Goal: Task Accomplishment & Management: Manage account settings

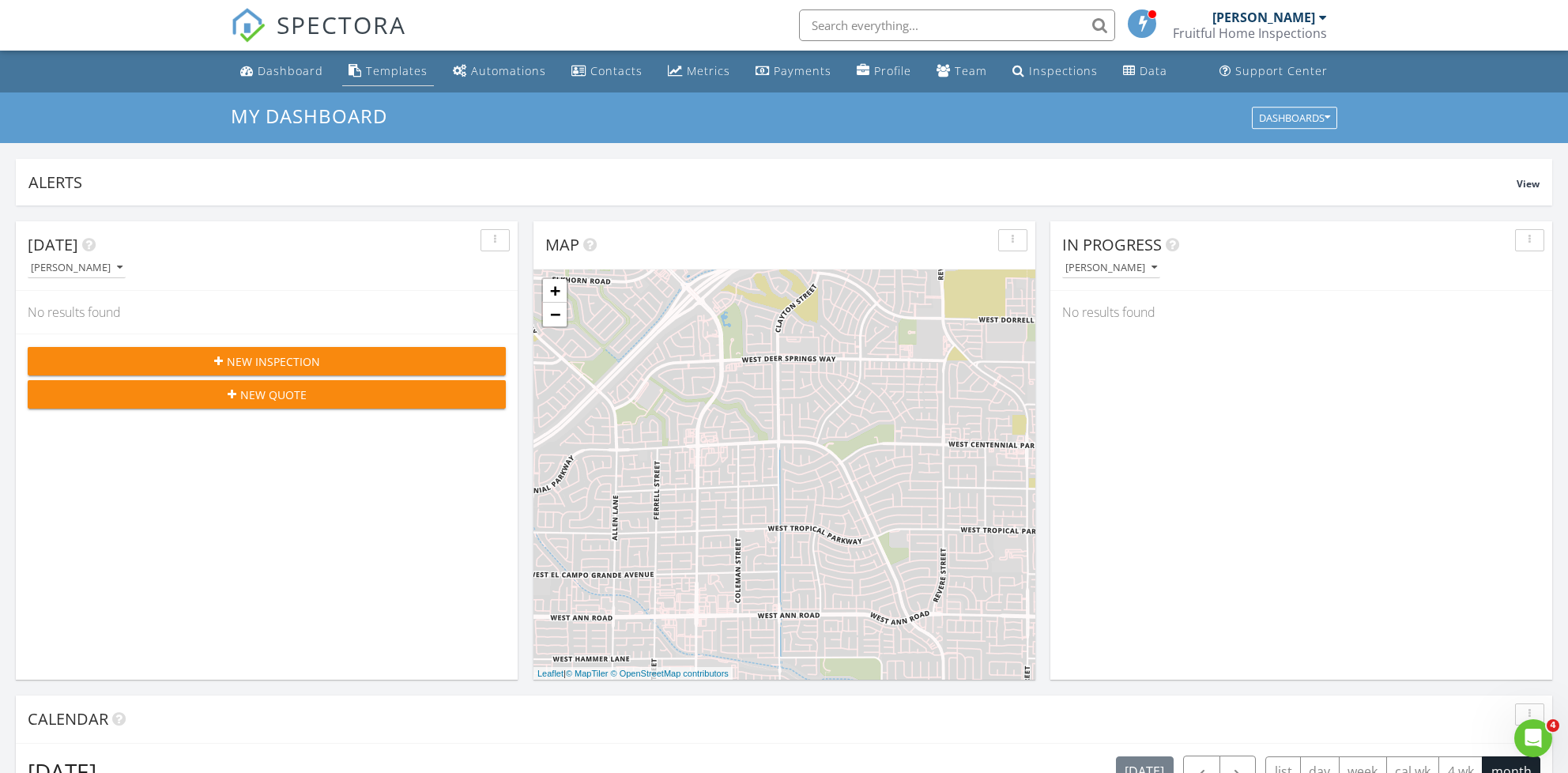
click at [399, 72] on div "Templates" at bounding box center [397, 71] width 62 height 15
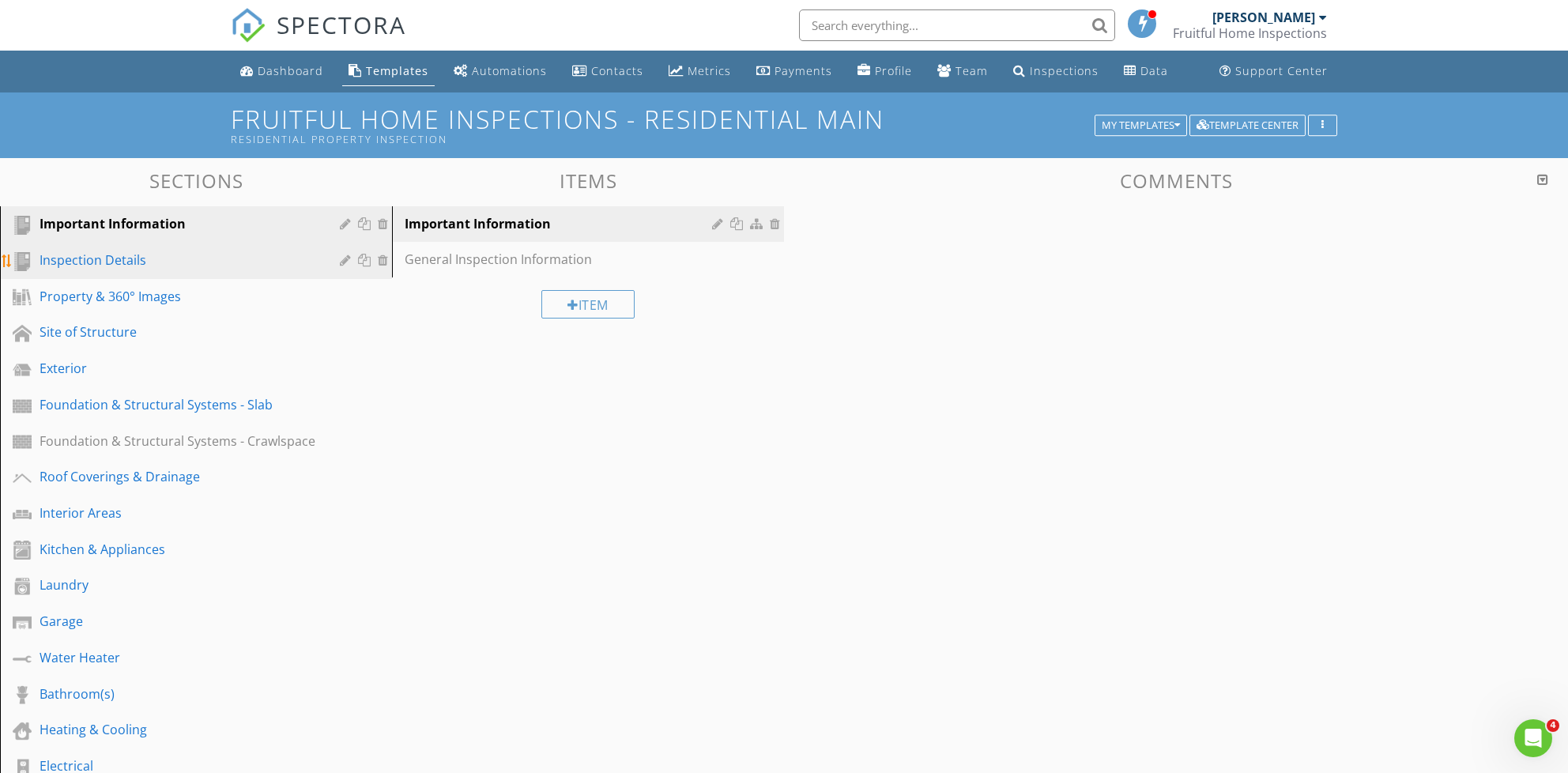
click at [149, 263] on div "Inspection Details" at bounding box center [178, 260] width 278 height 19
click at [151, 232] on div "Important Information" at bounding box center [178, 223] width 278 height 19
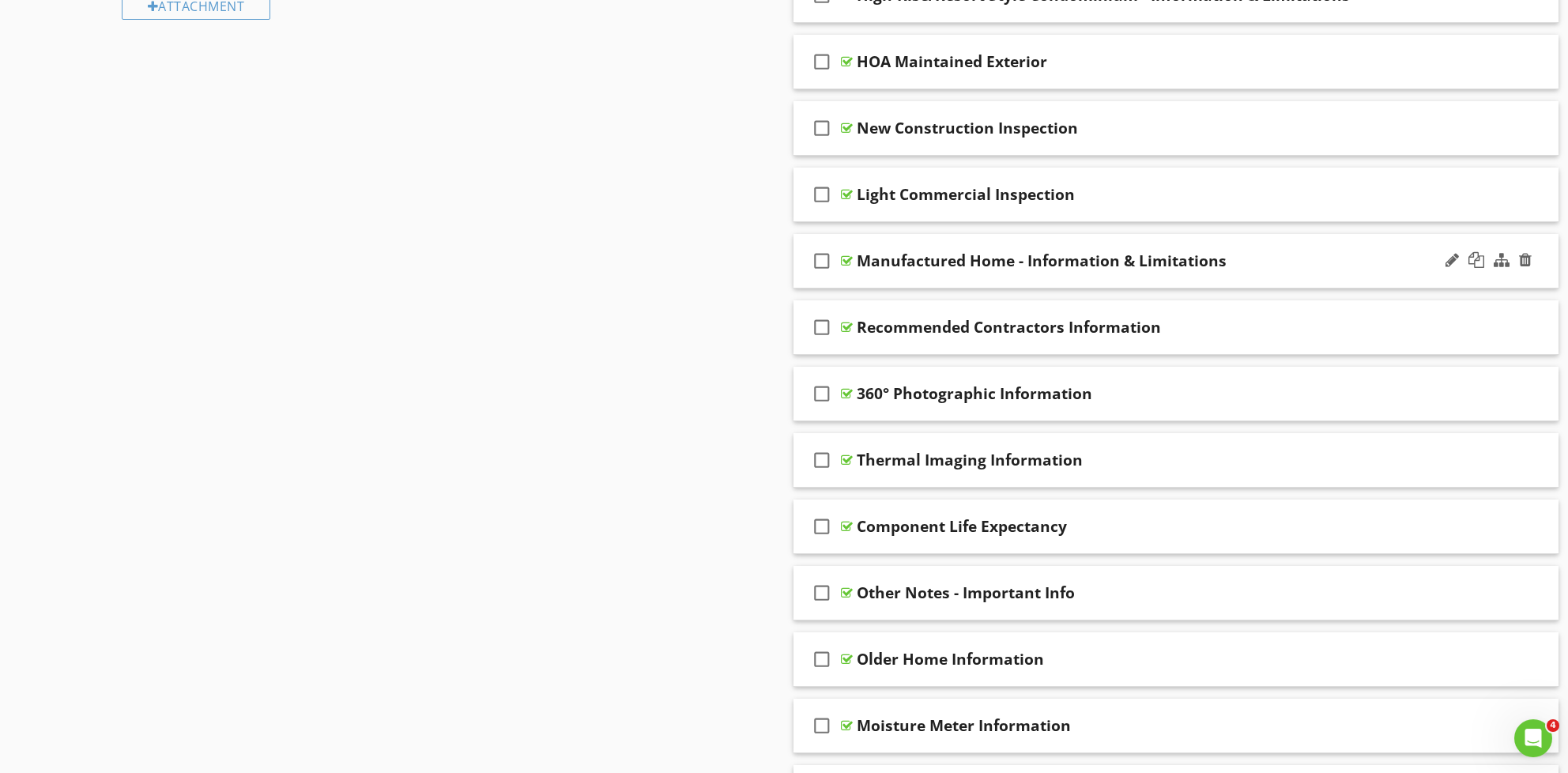
scroll to position [1373, 0]
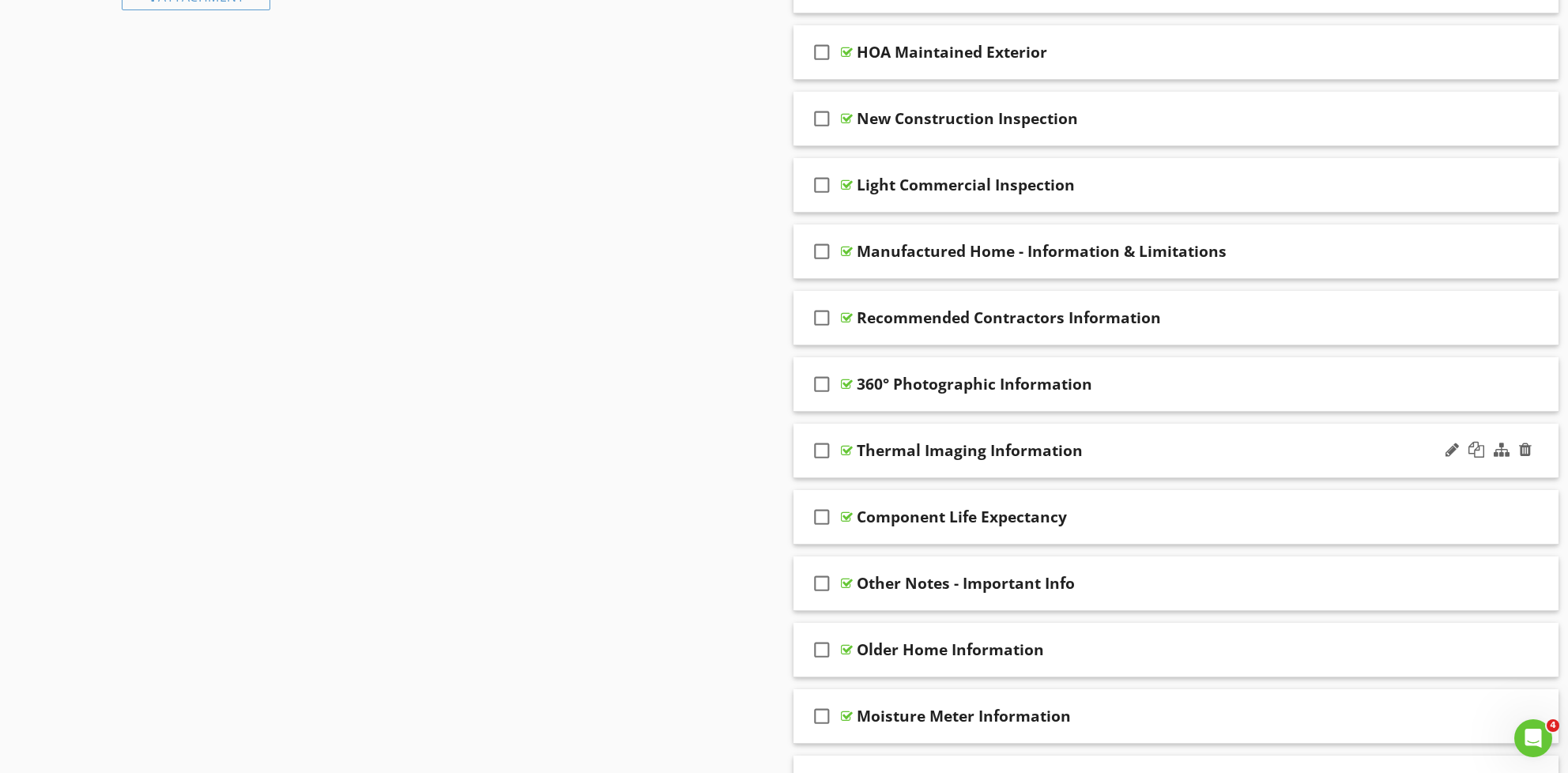
click at [1125, 444] on div "Thermal Imaging Information" at bounding box center [1132, 450] width 551 height 19
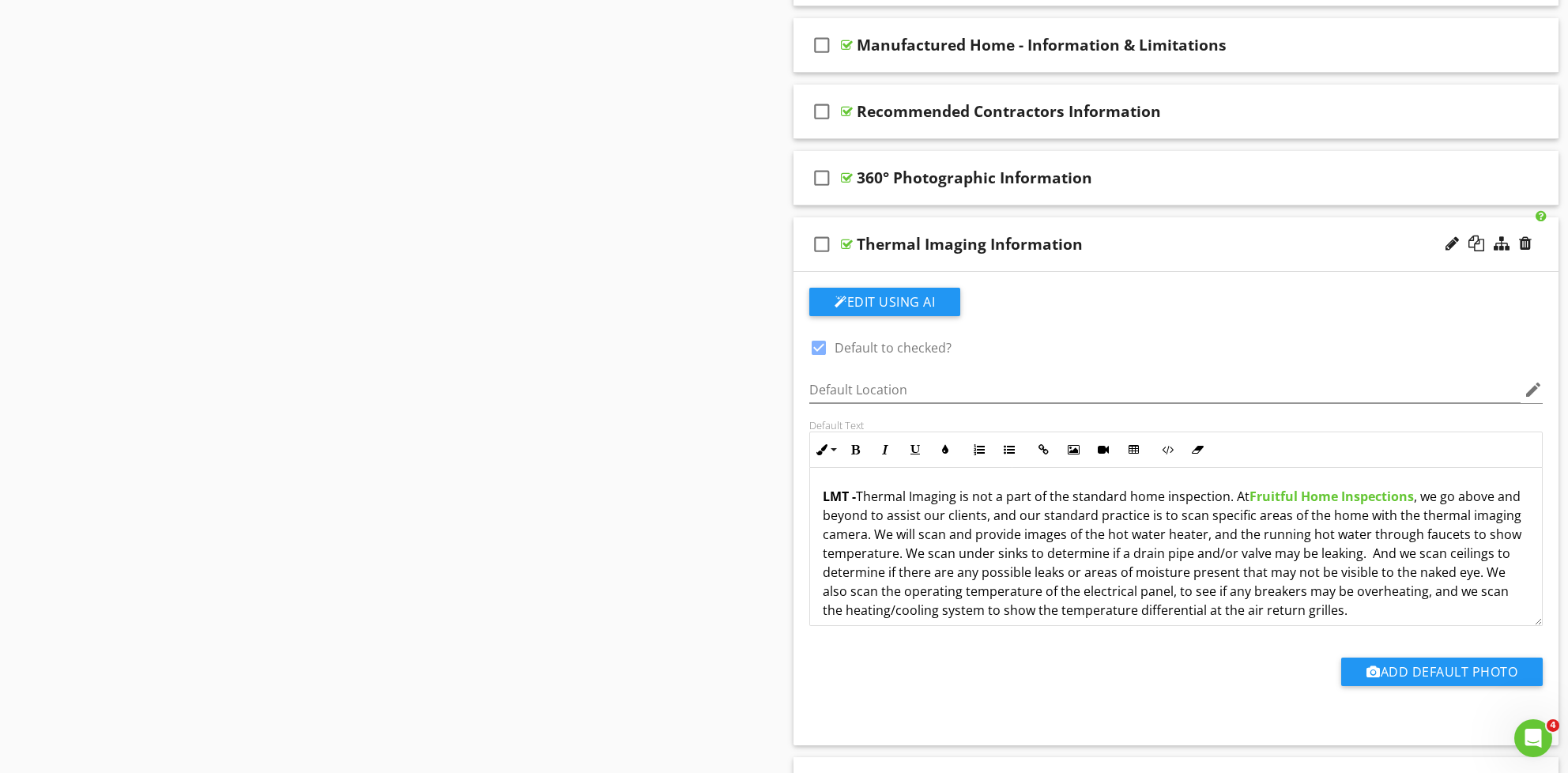
scroll to position [1601, 0]
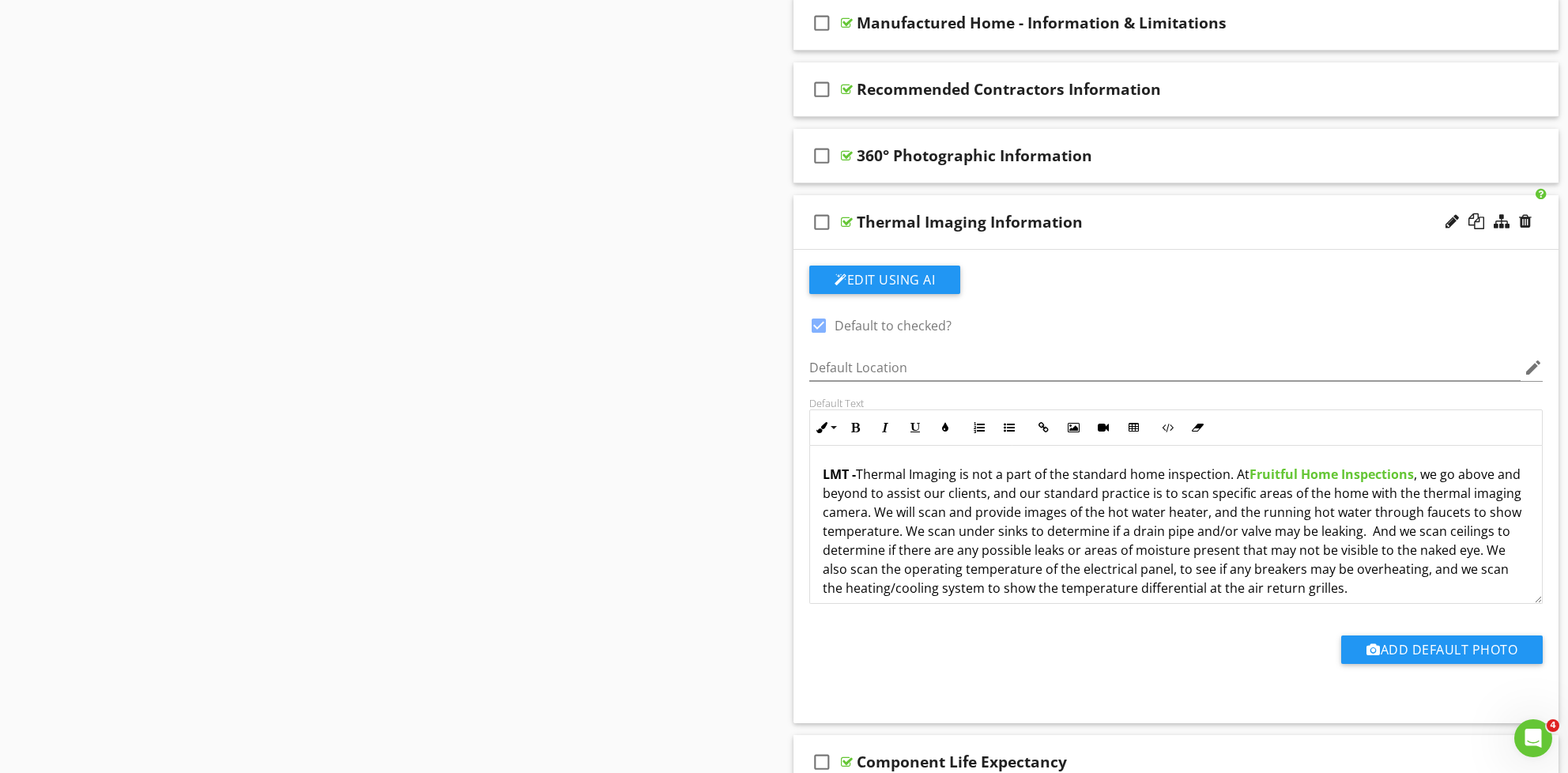
click at [1406, 484] on p "LMT - Thermal Imaging is not a part of the standard home inspection. At Fruitfu…" at bounding box center [1176, 531] width 707 height 133
click at [1445, 519] on p "LMT - Thermal Imaging is not a part of the standard home inspection. At Fruitfu…" at bounding box center [1176, 531] width 707 height 133
click at [1126, 535] on p "LMT - Thermal Imaging is not a part of the standard home inspection. At Fruitfu…" at bounding box center [1176, 531] width 707 height 133
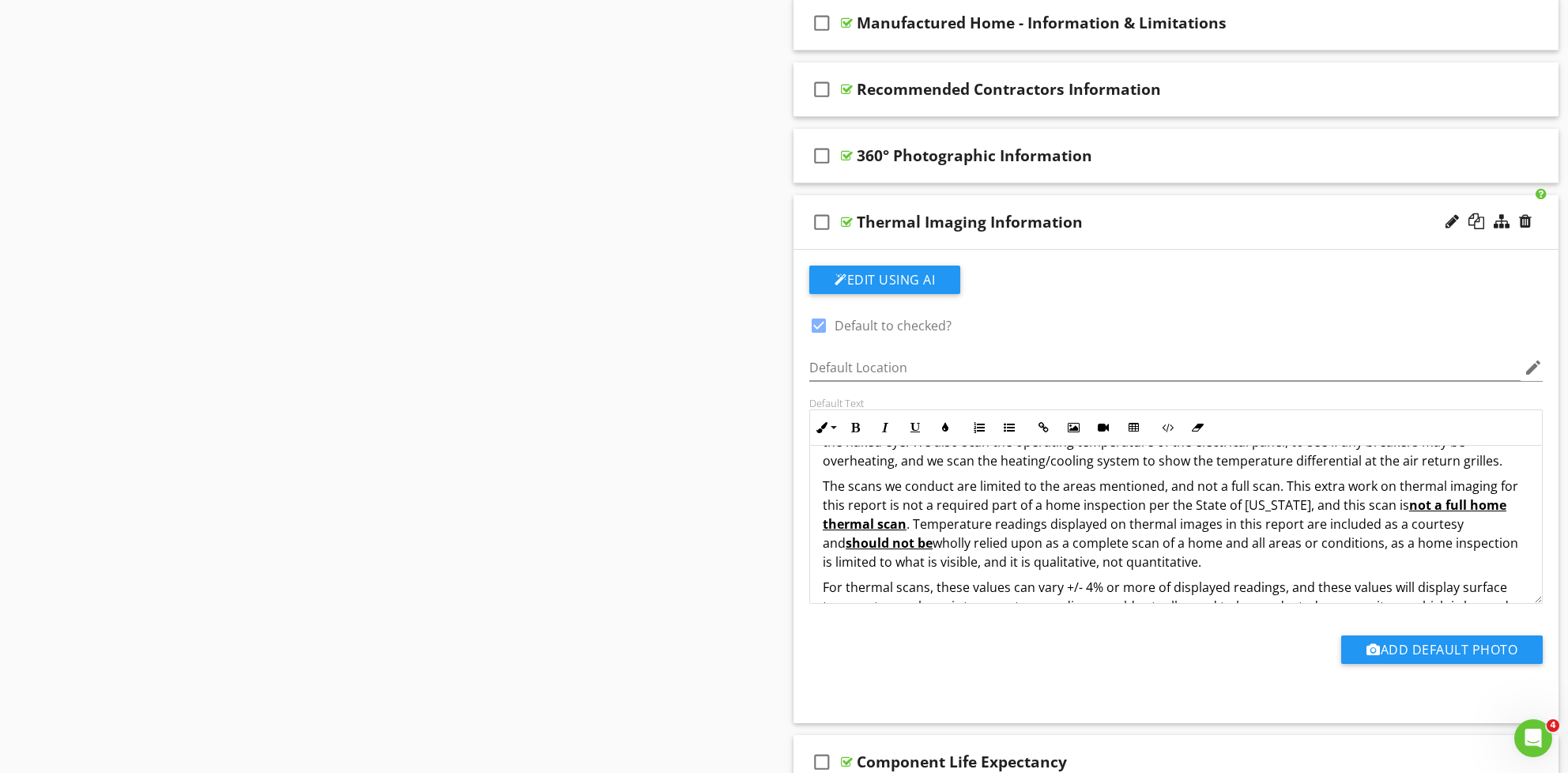
scroll to position [141, 0]
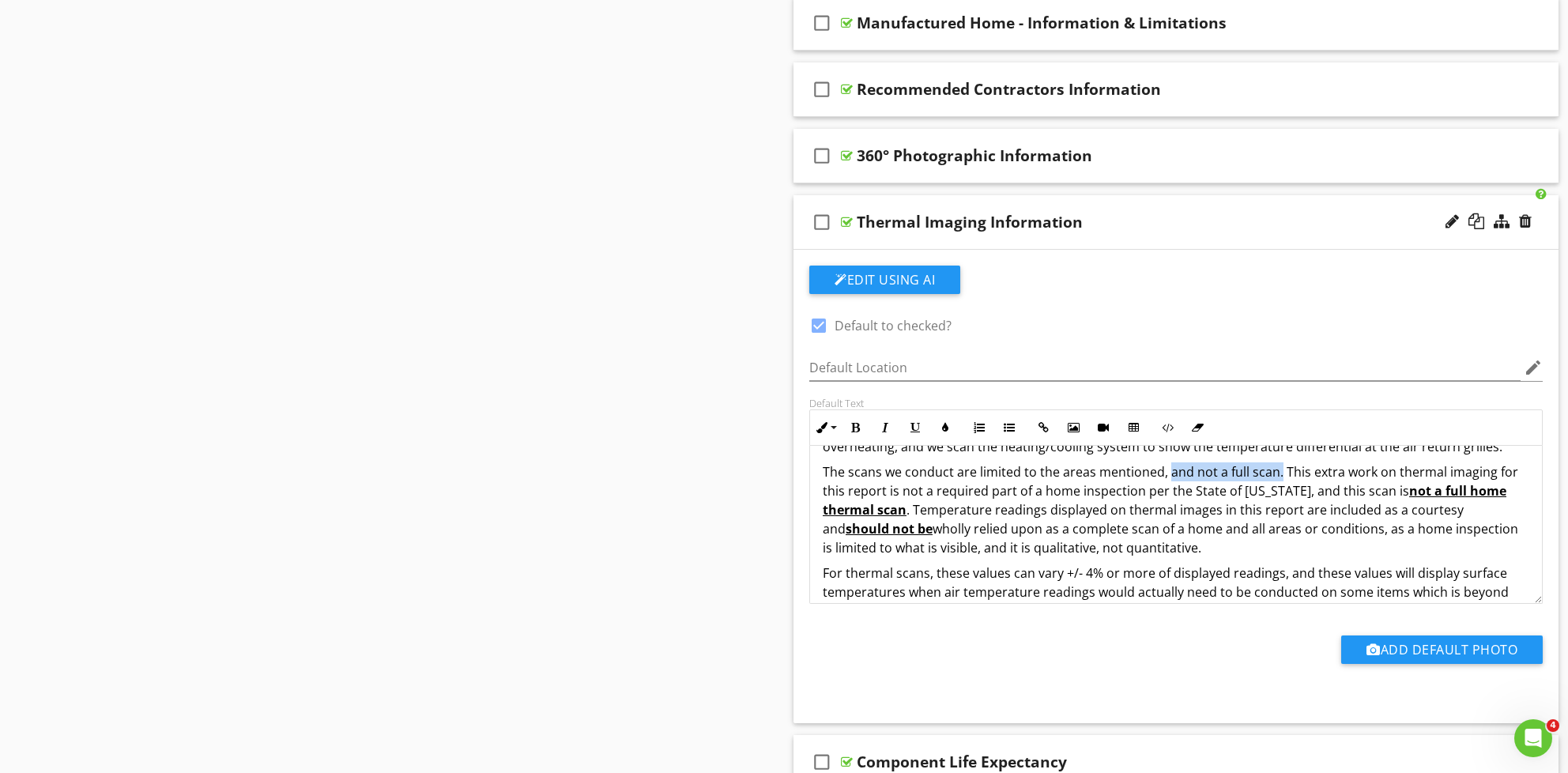
drag, startPoint x: 1278, startPoint y: 458, endPoint x: 1170, endPoint y: 465, distance: 108.2
click at [1170, 465] on p "The scans we conduct are limited to the areas mentioned, and not a full scan. T…" at bounding box center [1176, 509] width 707 height 95
click at [858, 422] on icon "button" at bounding box center [855, 428] width 11 height 11
click at [912, 422] on icon "button" at bounding box center [915, 428] width 11 height 11
click at [1122, 517] on p "The scans we conduct are limited to the areas mentioned, and not a full scan. T…" at bounding box center [1176, 509] width 707 height 95
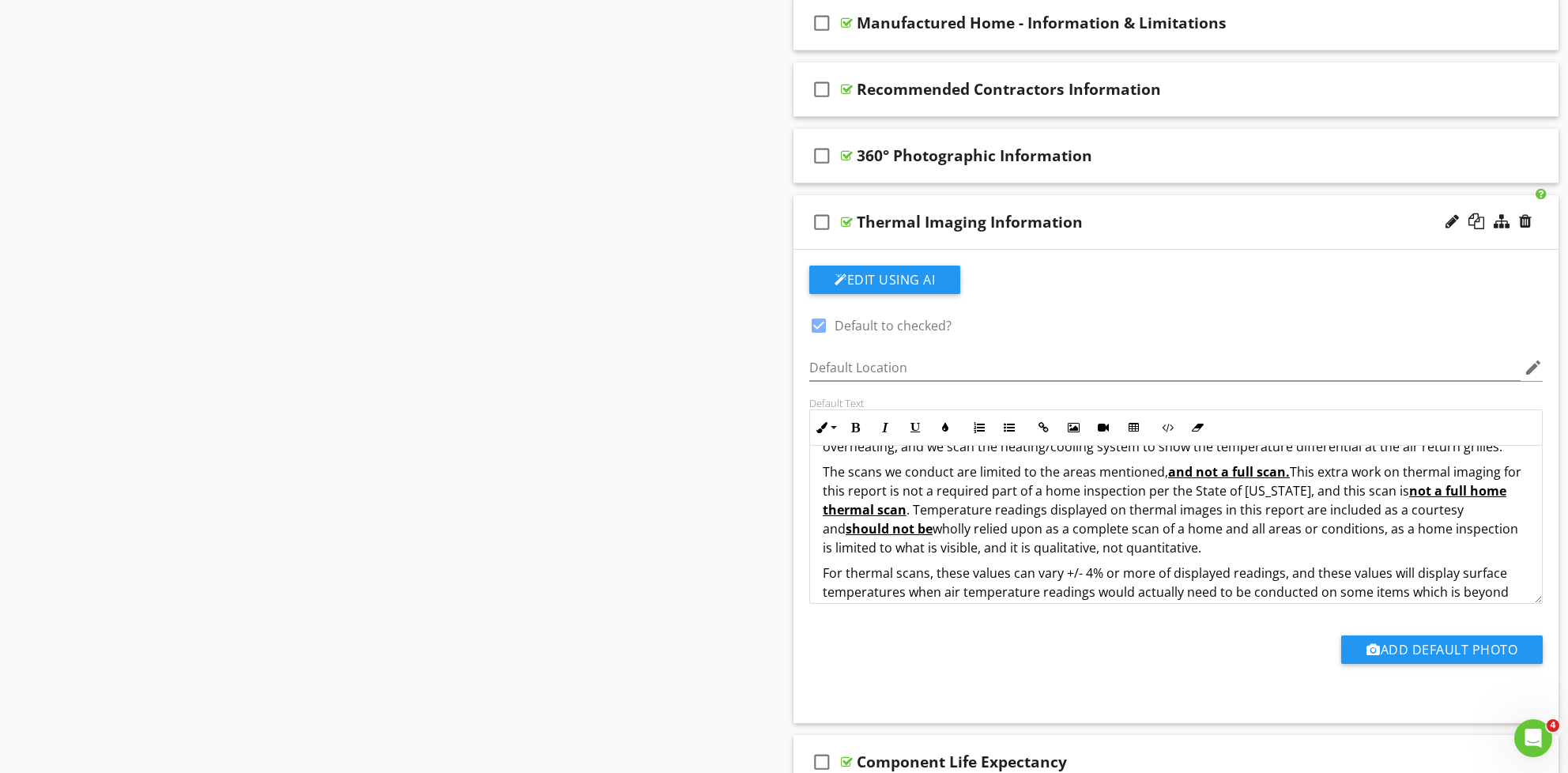
click at [909, 502] on p "The scans we conduct are limited to the areas mentioned, and not a full scan. T…" at bounding box center [1176, 509] width 707 height 95
click at [840, 520] on p "The scans we conduct are limited to the areas mentioned, and not a full scan. T…" at bounding box center [1176, 509] width 707 height 95
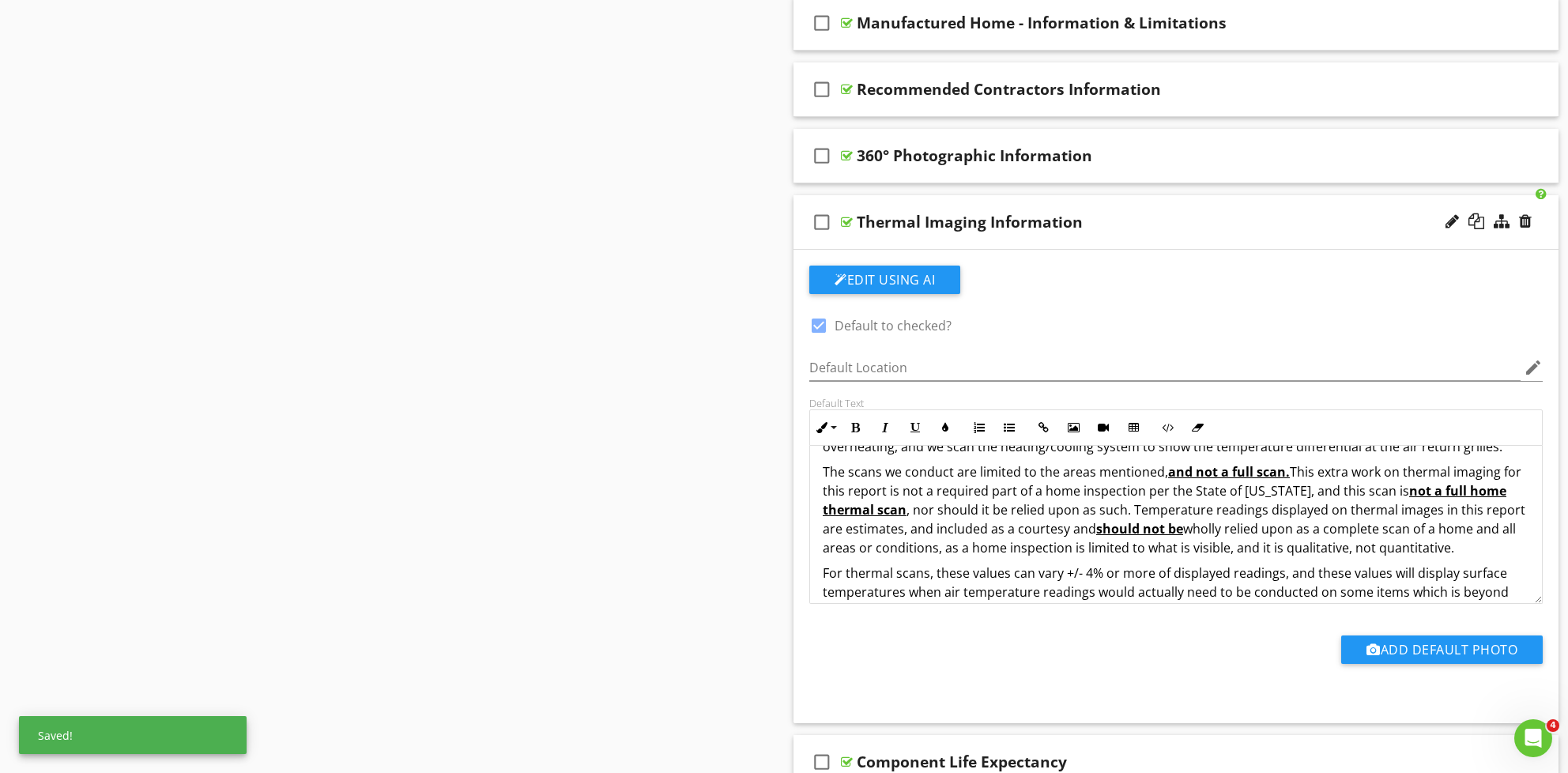
drag, startPoint x: 989, startPoint y: 518, endPoint x: 1016, endPoint y: 508, distance: 28.8
click at [989, 518] on p "The scans we conduct are limited to the areas mentioned, and not a full scan. T…" at bounding box center [1176, 509] width 707 height 95
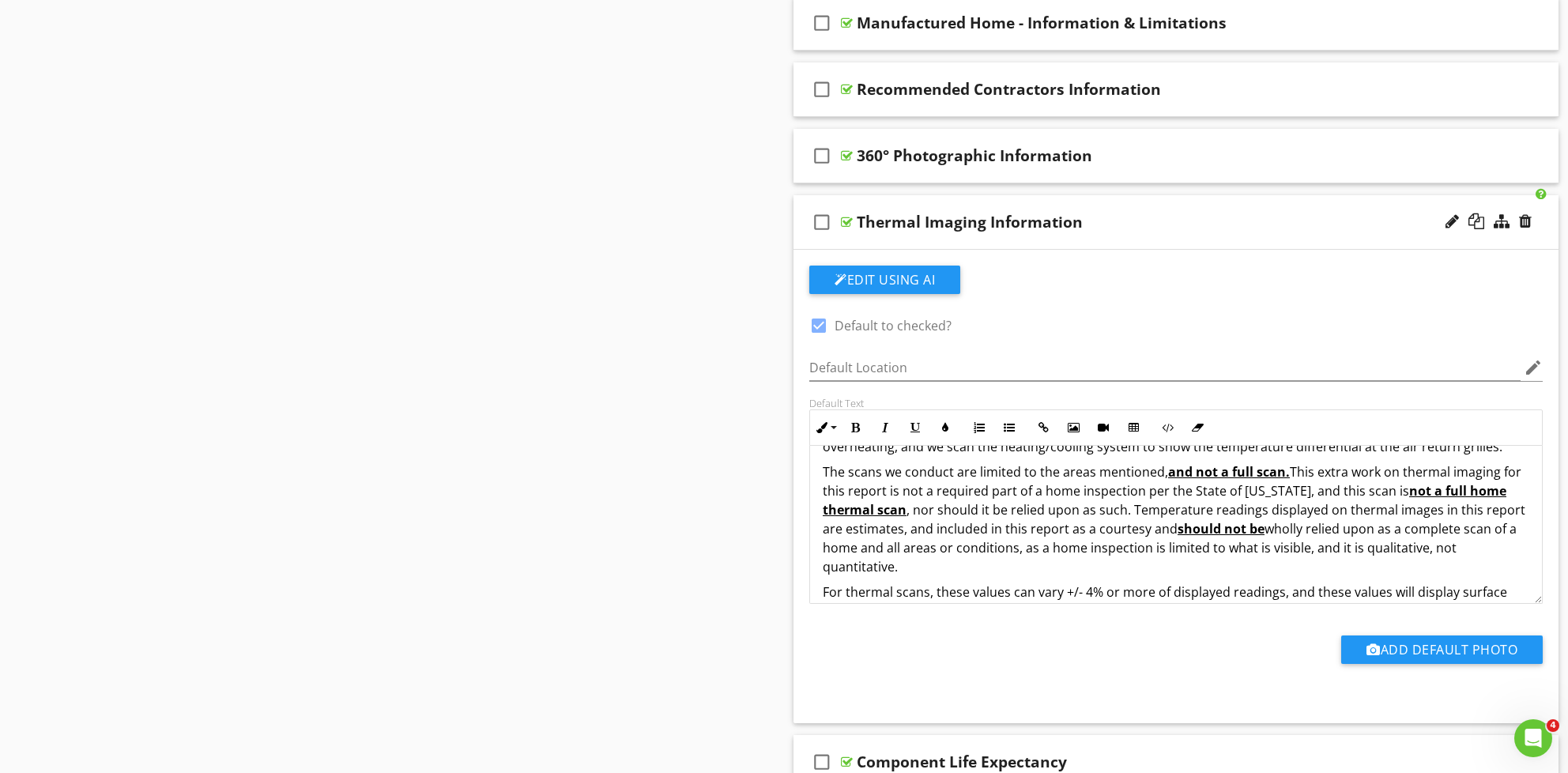
drag, startPoint x: 1269, startPoint y: 534, endPoint x: 1528, endPoint y: 541, distance: 259.1
click at [1528, 541] on p "The scans we conduct are limited to the areas mentioned, and not a full scan. T…" at bounding box center [1176, 518] width 707 height 113
click at [861, 415] on button "Bold" at bounding box center [855, 427] width 30 height 30
click at [921, 422] on icon "button" at bounding box center [915, 428] width 11 height 11
click at [1003, 487] on p "The scans we conduct are limited to the areas mentioned, and not a full scan. T…" at bounding box center [1176, 518] width 707 height 113
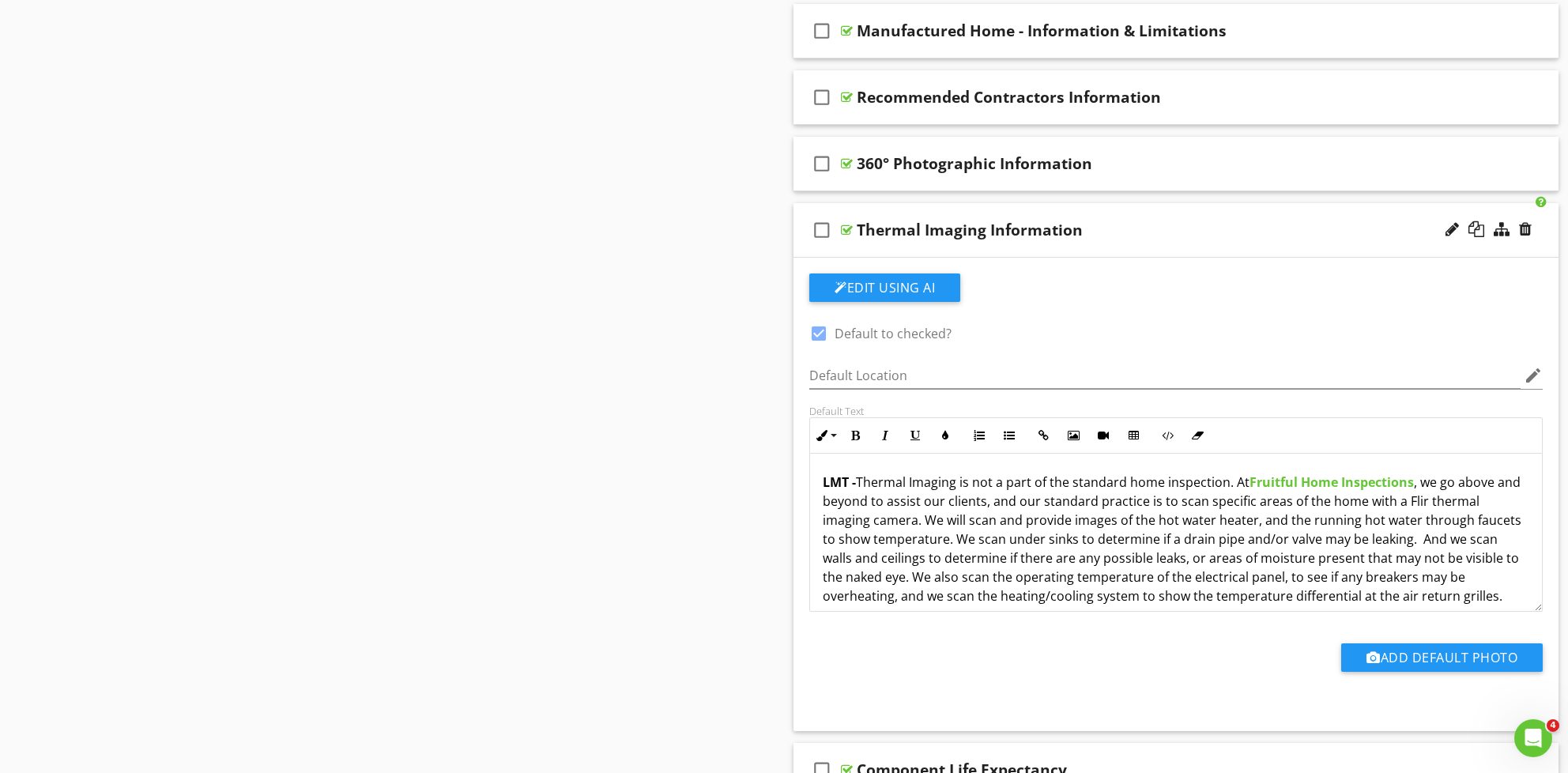
scroll to position [1601, 0]
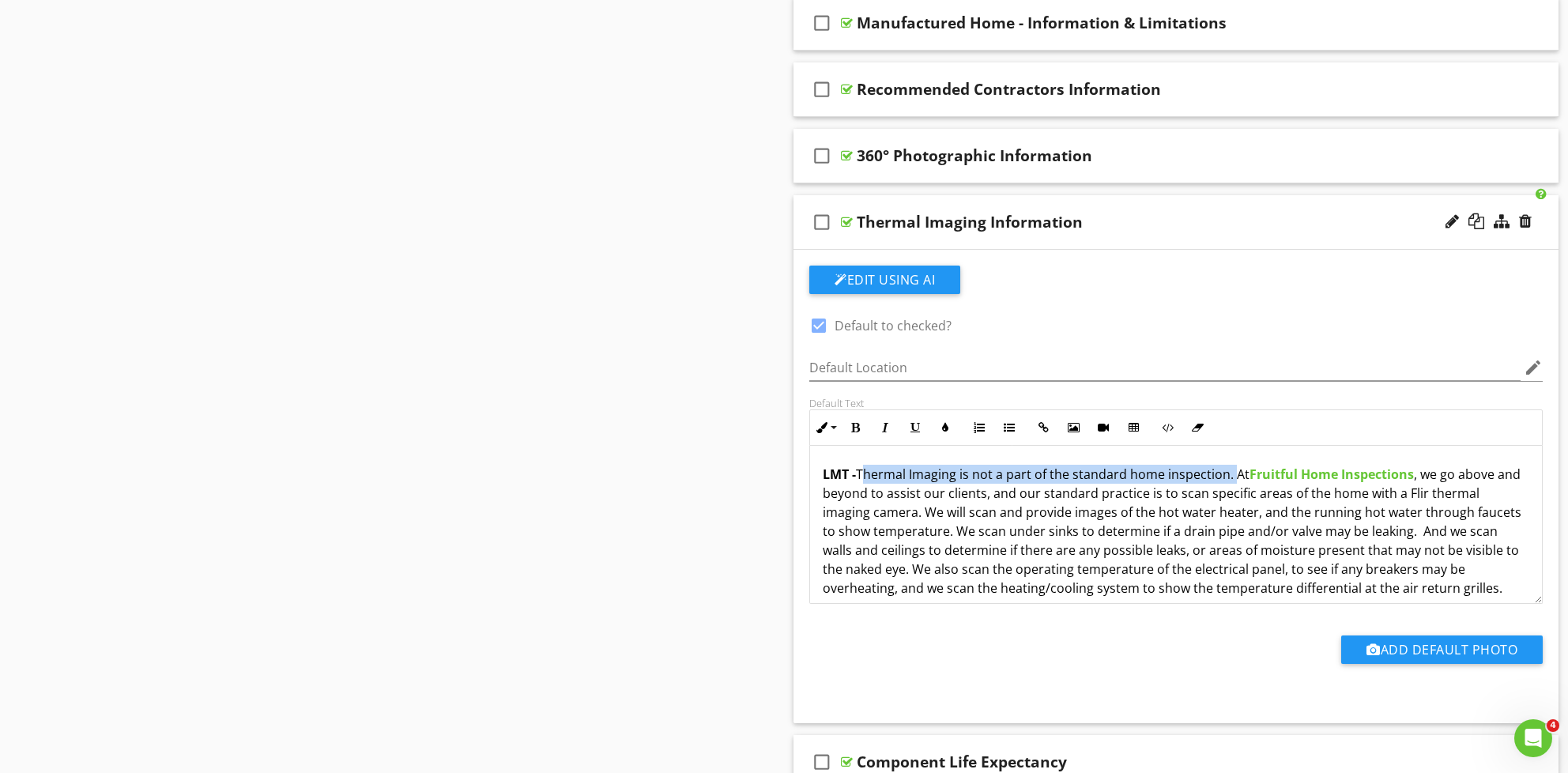
drag, startPoint x: 860, startPoint y: 459, endPoint x: 1230, endPoint y: 464, distance: 370.0
click at [1230, 465] on p "LMT - Thermal Imaging is not a part of the standard home inspection. At Fruitfu…" at bounding box center [1176, 531] width 707 height 133
click at [854, 422] on icon "button" at bounding box center [855, 428] width 11 height 11
click at [1064, 533] on p "LMT - Thermal Imaging is not a part of the standard home inspection. At Fruitfu…" at bounding box center [1176, 531] width 707 height 133
click at [1253, 466] on strong "Thermal Imaging is not a part of the standard home inspection." at bounding box center [1060, 474] width 401 height 18
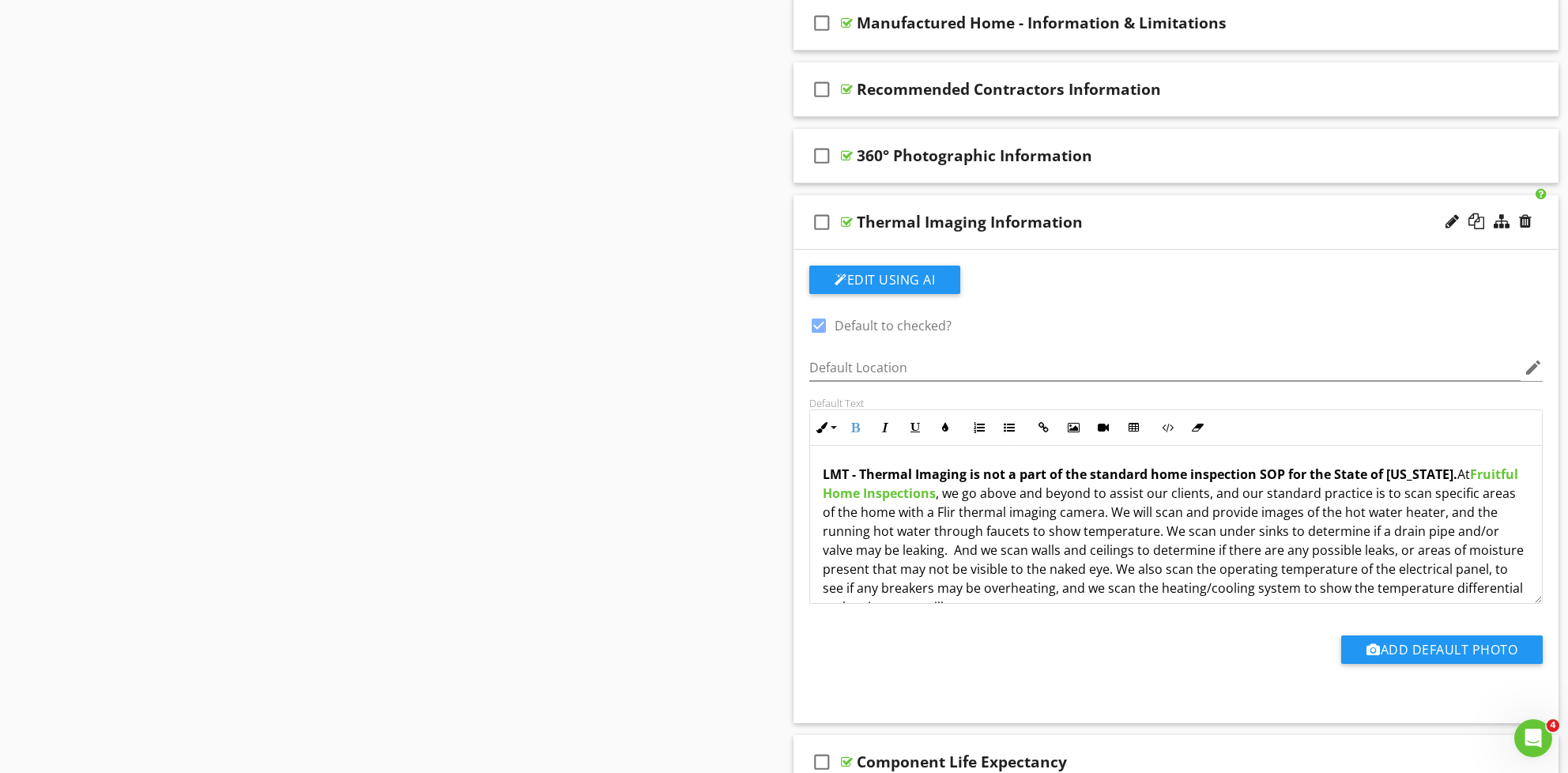
click at [1214, 484] on p "LMT - Thermal Imaging is not a part of the standard home inspection SOP for the…" at bounding box center [1176, 541] width 707 height 152
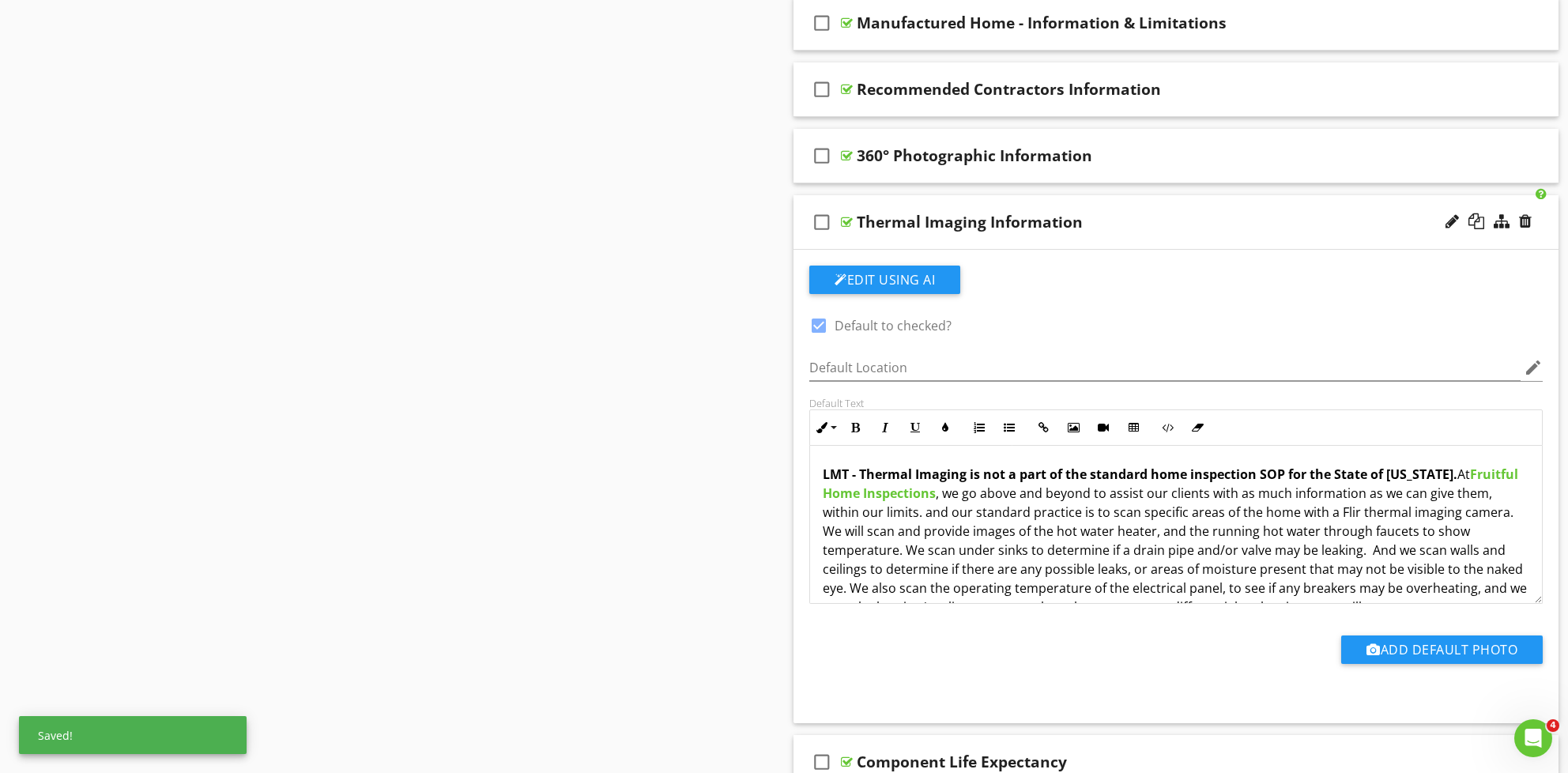
click at [915, 505] on p "LMT - Thermal Imaging is not a part of the standard home inspection SOP for the…" at bounding box center [1176, 541] width 707 height 152
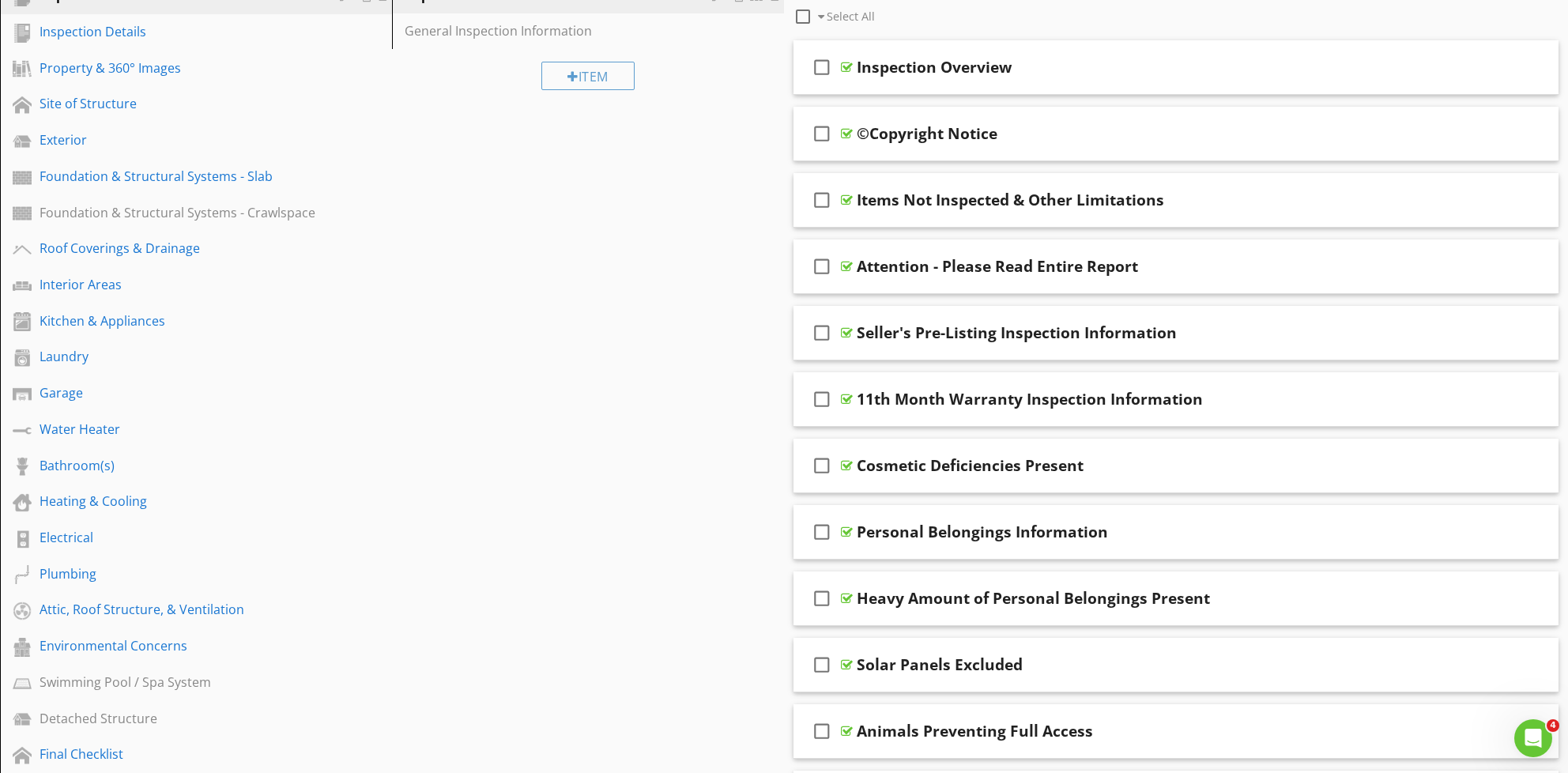
scroll to position [0, 0]
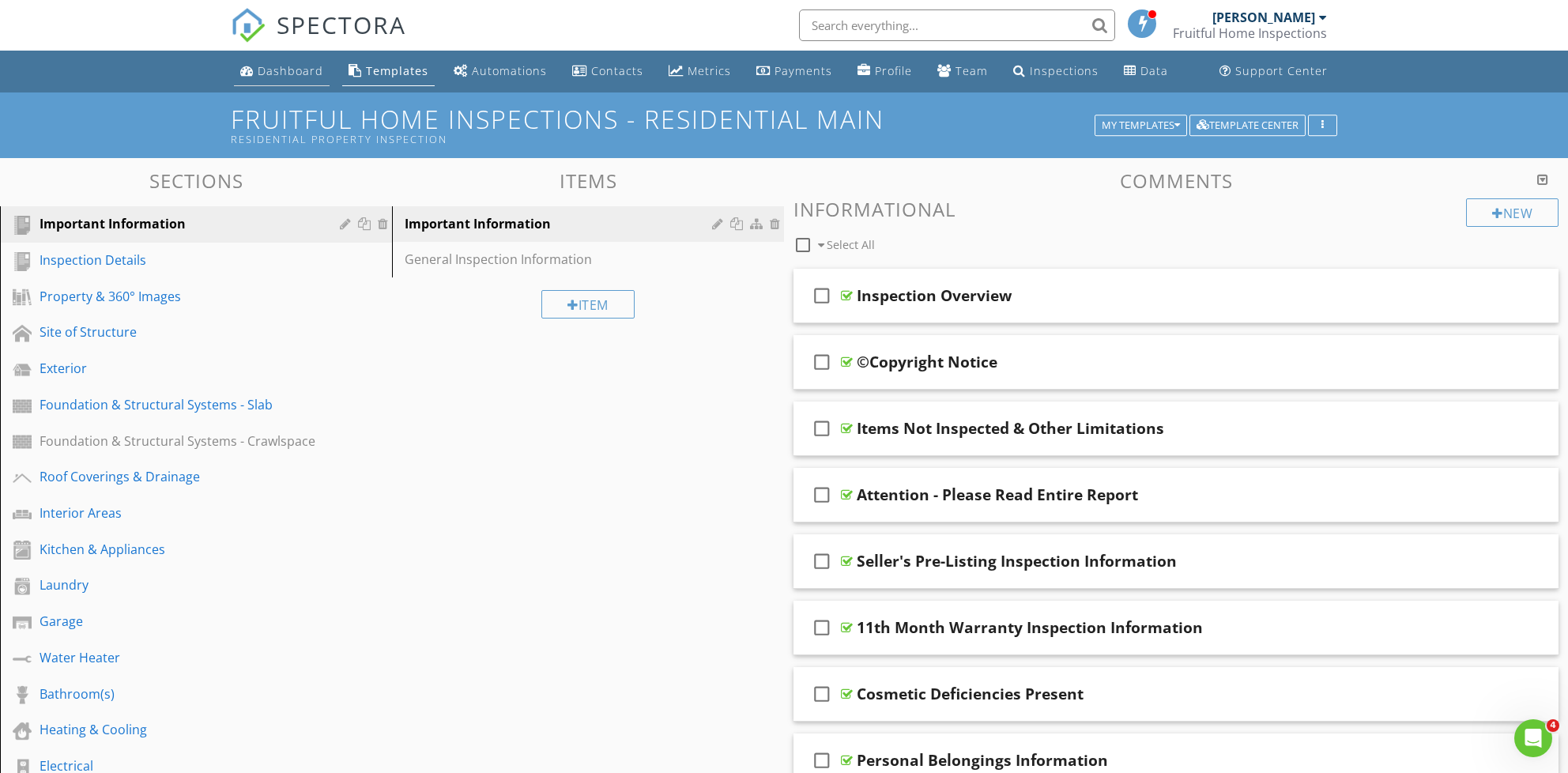
click at [293, 75] on div "Dashboard" at bounding box center [290, 71] width 65 height 15
